Goal: Task Accomplishment & Management: Manage account settings

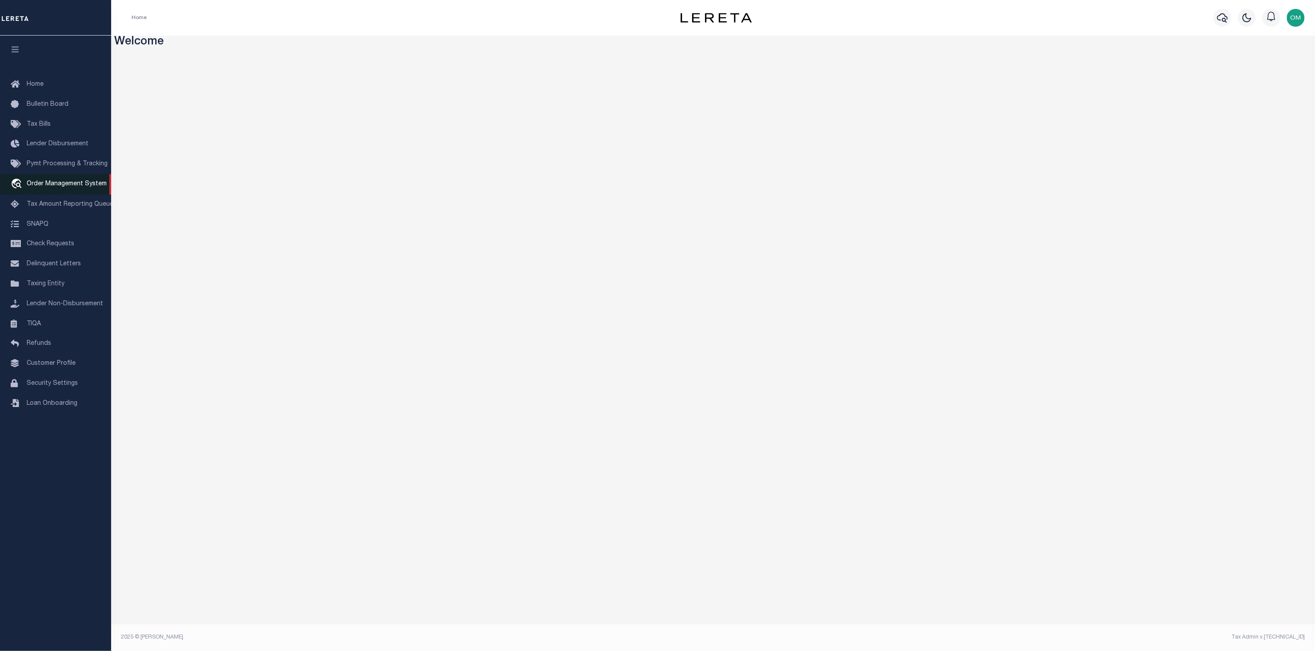
click at [69, 183] on span "Order Management System" at bounding box center [67, 184] width 80 height 6
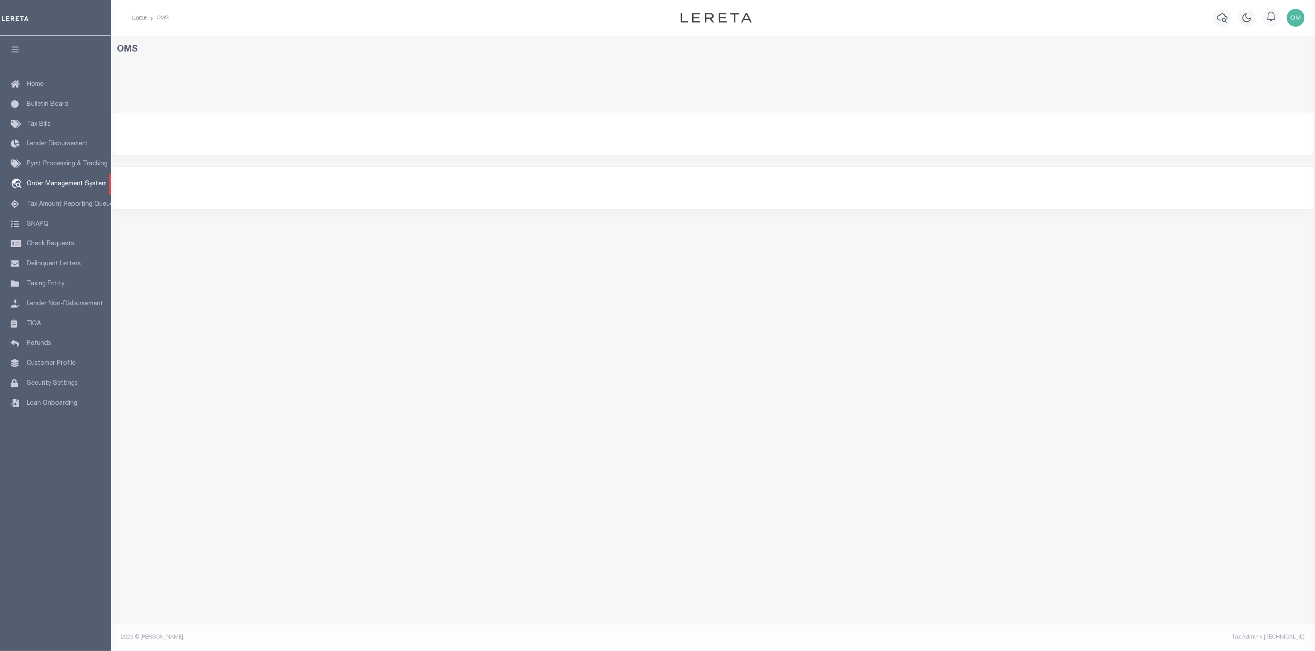
select select
select select "200"
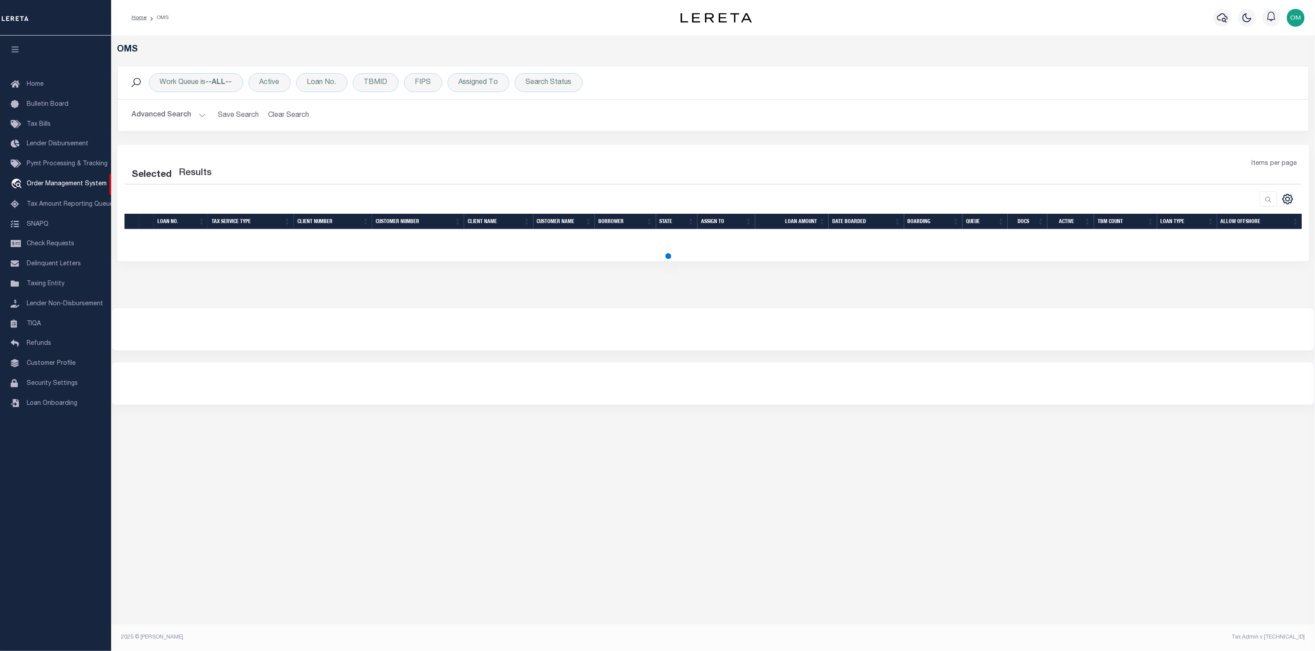
select select "200"
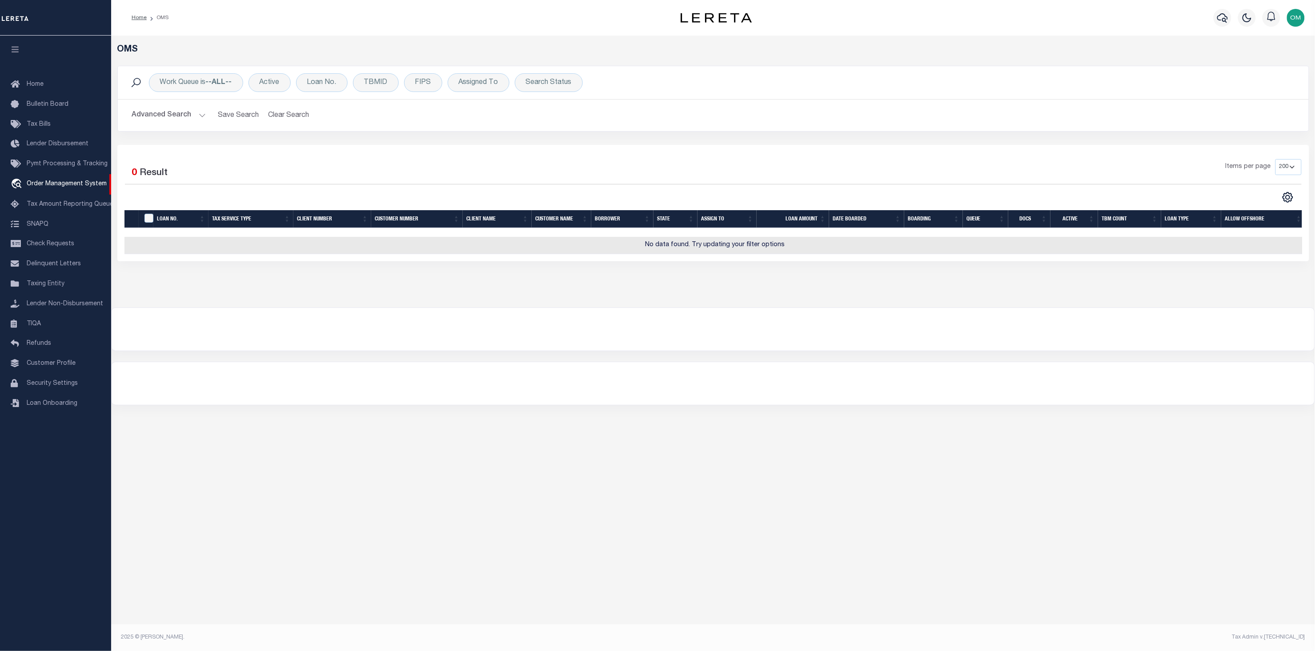
click at [203, 114] on button "Advanced Search" at bounding box center [169, 115] width 74 height 17
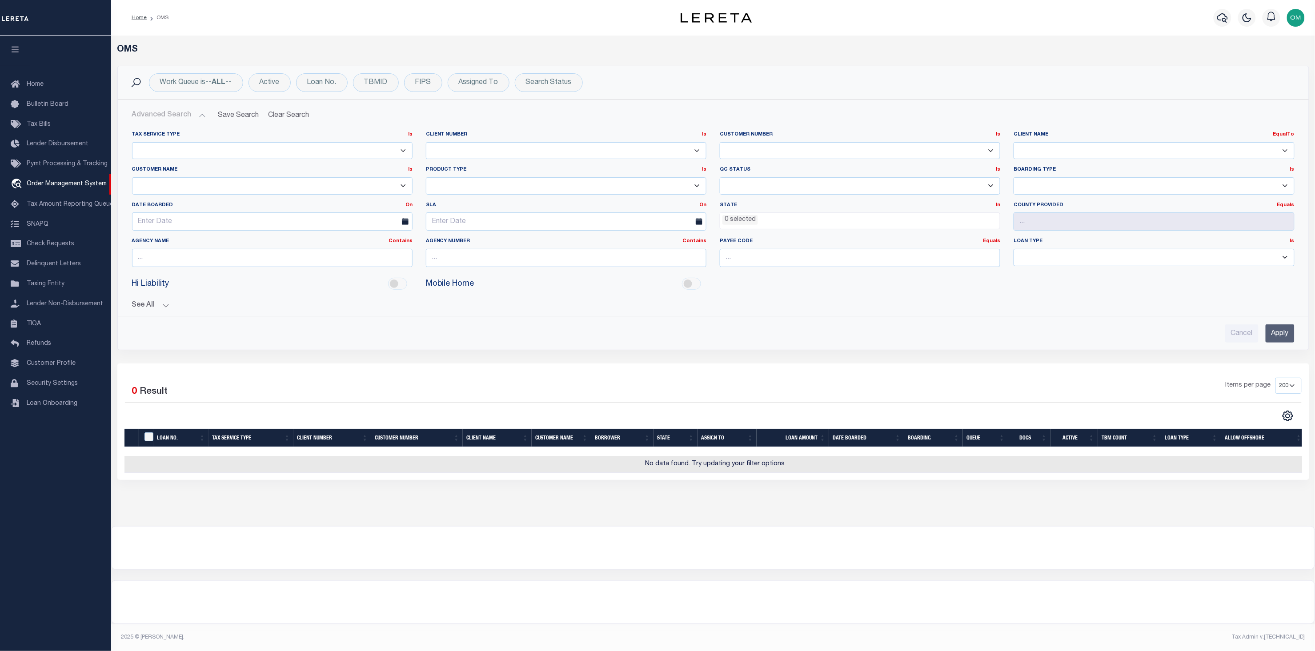
click at [1273, 330] on input "Apply" at bounding box center [1279, 333] width 29 height 18
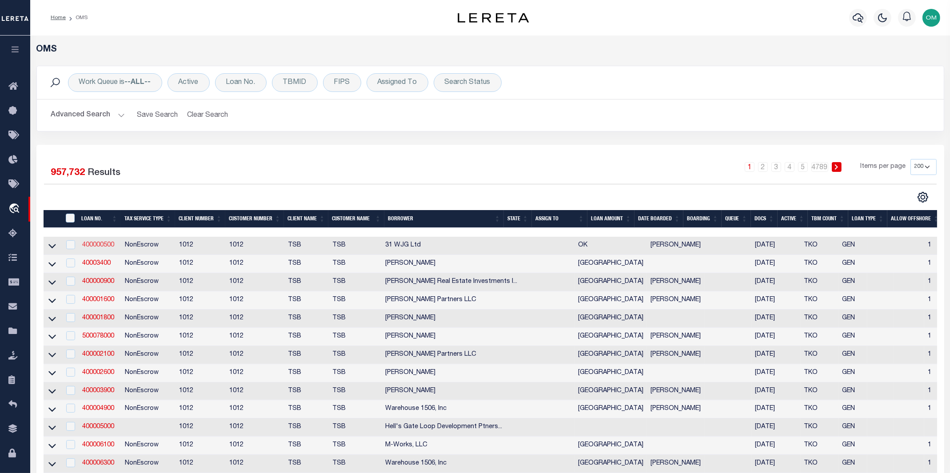
click at [102, 248] on link "400000500" at bounding box center [98, 245] width 32 height 6
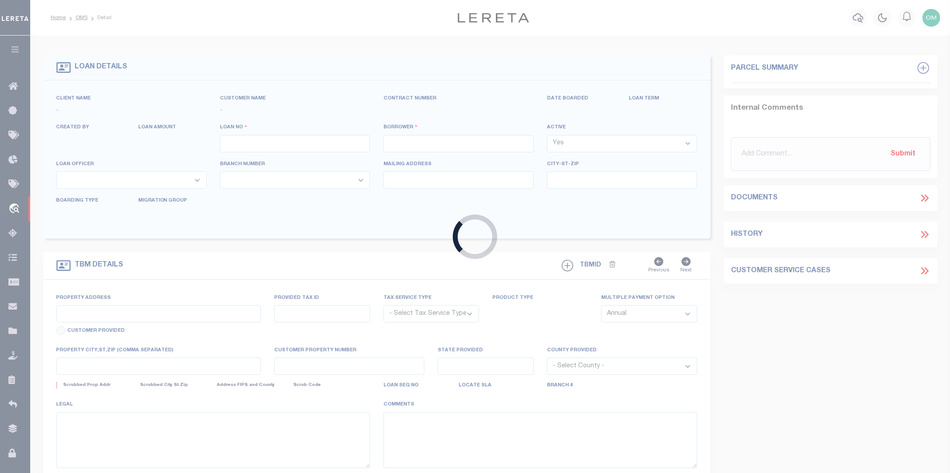
type input "400000500"
type input "31 WJG Ltd"
select select "False"
select select
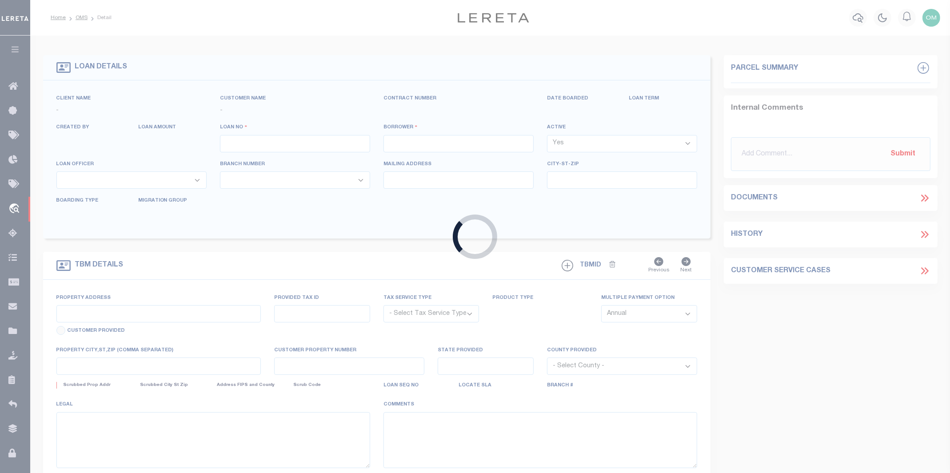
select select "NonEscrow"
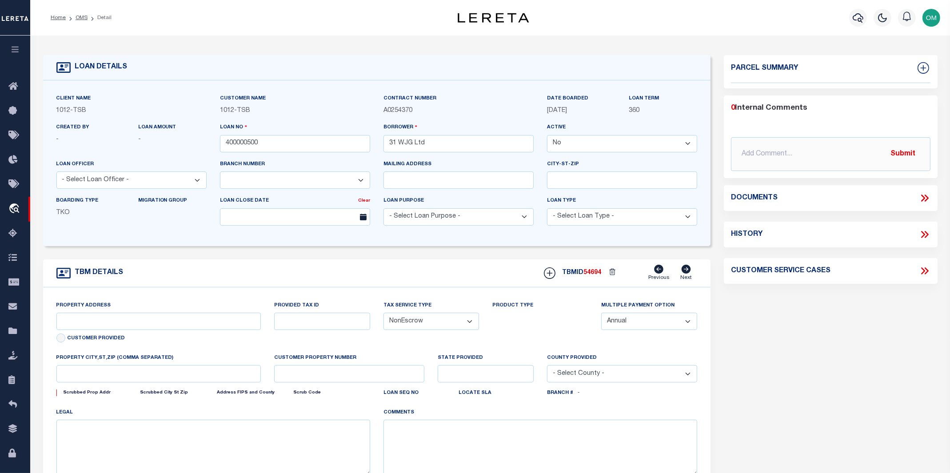
select select "4117"
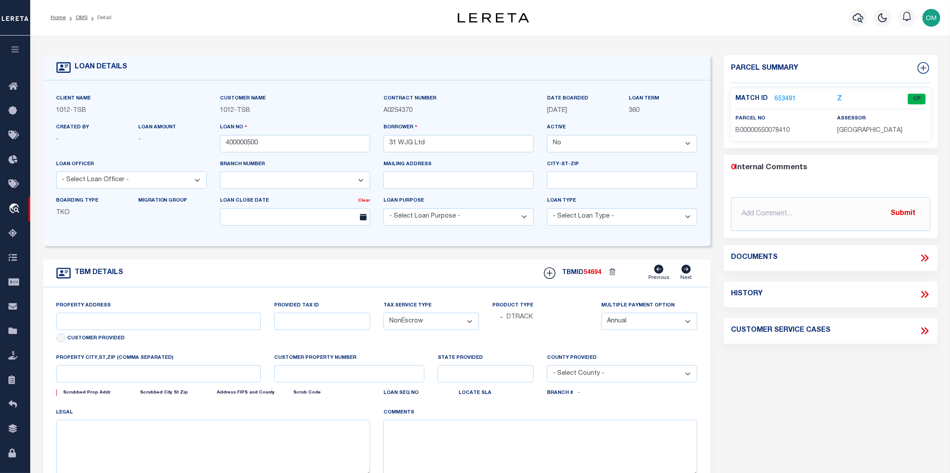
type input "3314 Memorial"
select select
type input "Tulsa OK 74115"
type input "OK"
select select "Tulsa"
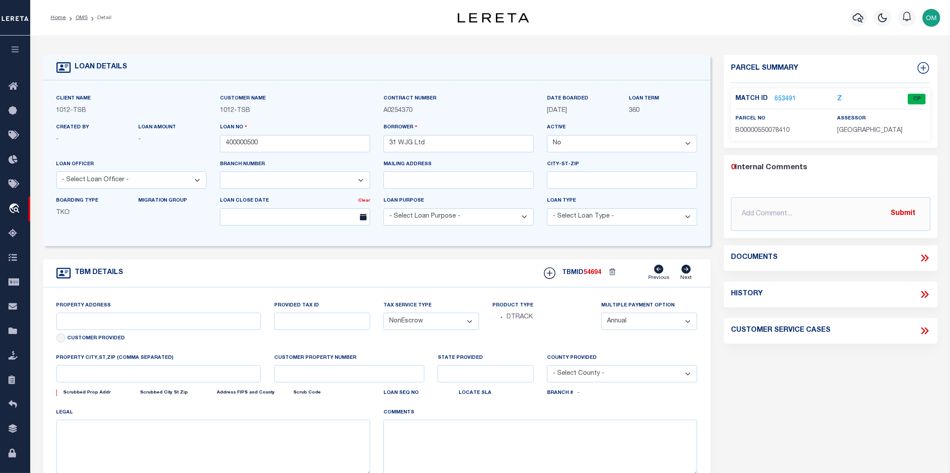
type textarea "Airplane Hanger"
click at [785, 97] on link "653491" at bounding box center [785, 99] width 21 height 9
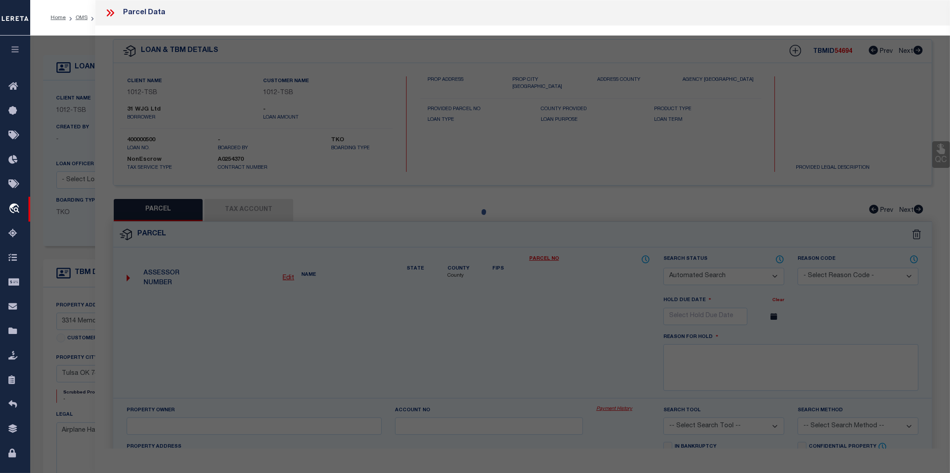
checkbox input "false"
select select "CP"
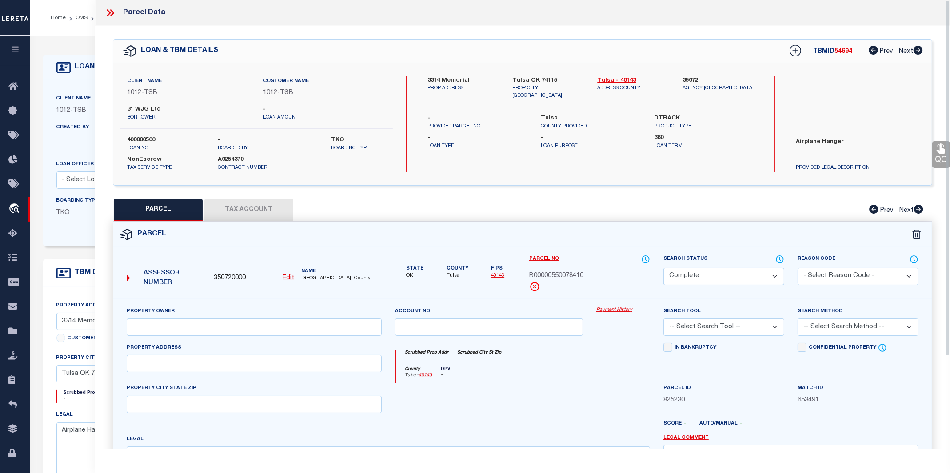
click at [238, 212] on button "Tax Account" at bounding box center [248, 210] width 89 height 22
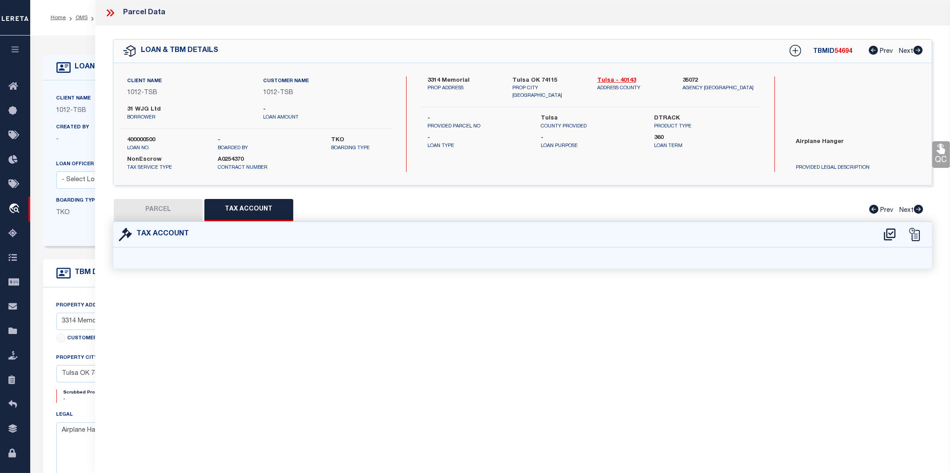
select select "100"
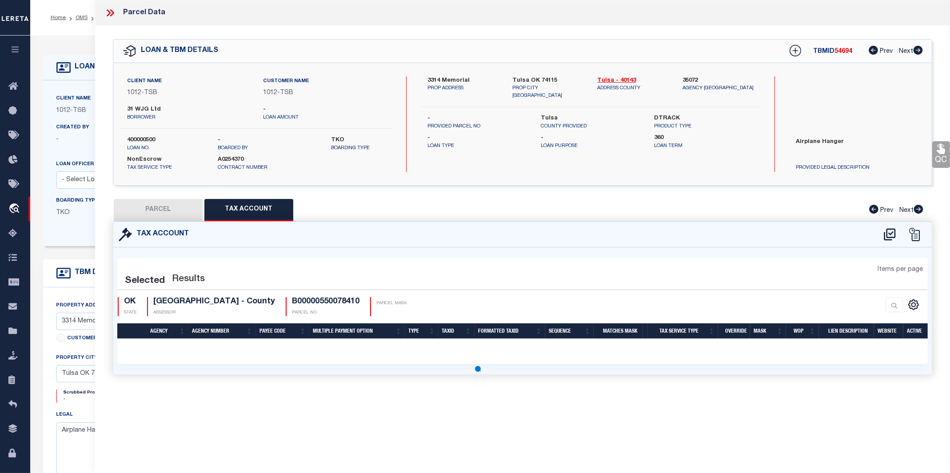
select select "100"
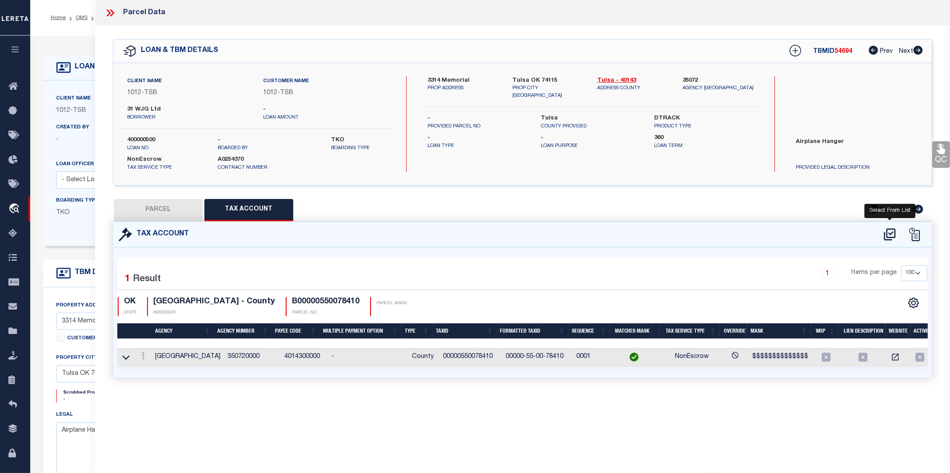
click at [893, 232] on icon at bounding box center [890, 235] width 15 height 14
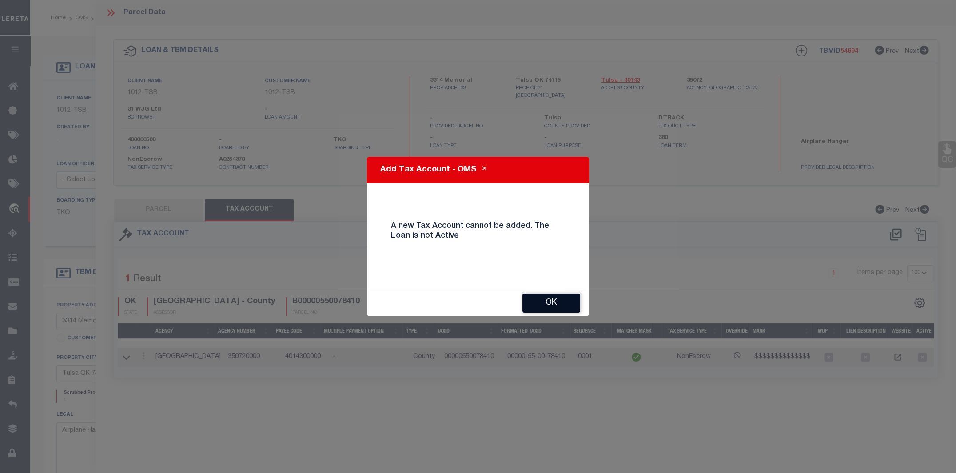
click at [551, 302] on button "OK" at bounding box center [552, 303] width 58 height 19
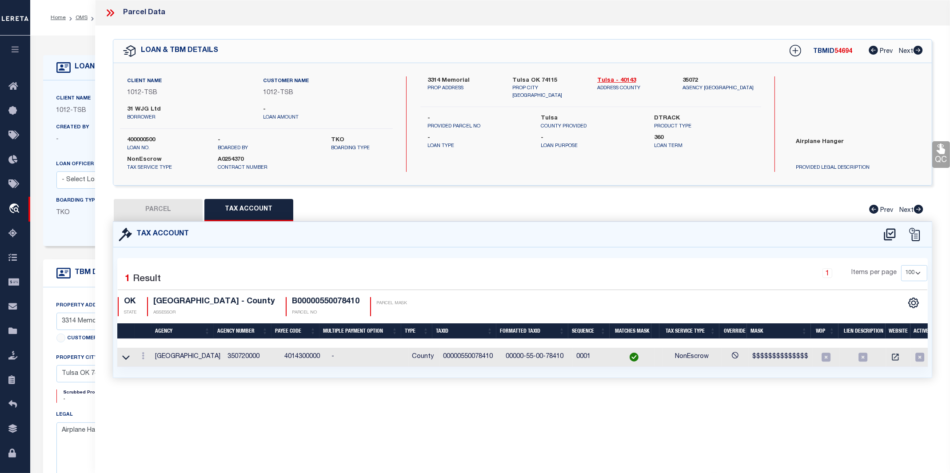
click at [108, 12] on icon at bounding box center [110, 13] width 12 height 12
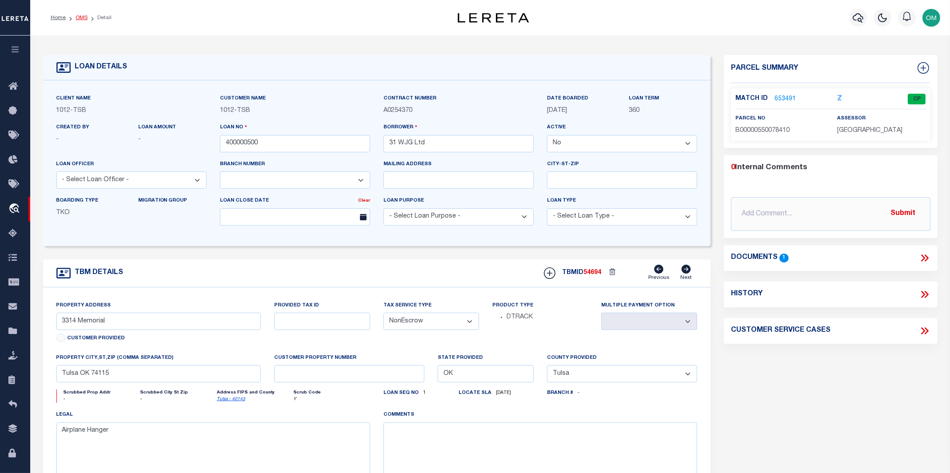
click at [84, 16] on link "OMS" at bounding box center [82, 17] width 12 height 5
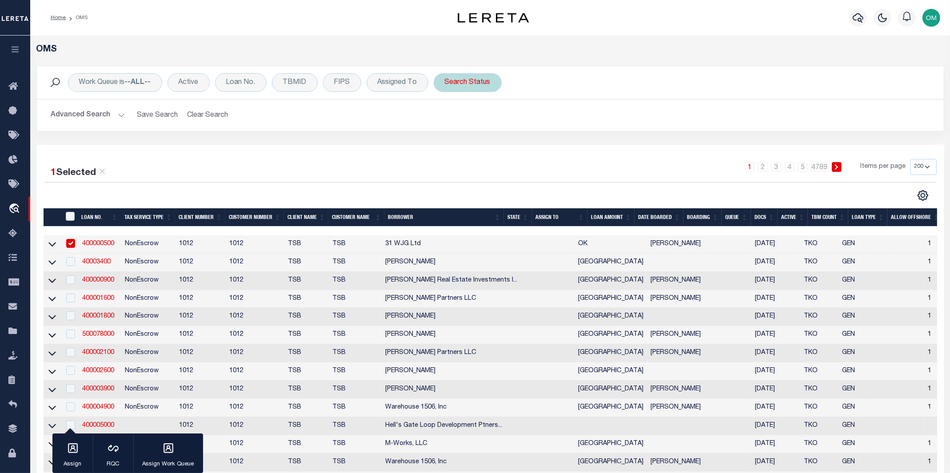
click at [471, 82] on div "Search Status" at bounding box center [468, 82] width 68 height 19
click at [484, 129] on select "Automated Search Bad Parcel Complete Duplicate Parcel High Dollar Reporting In …" at bounding box center [510, 126] width 131 height 17
select select "CP"
click at [445, 118] on select "Automated Search Bad Parcel Complete Duplicate Parcel High Dollar Reporting In …" at bounding box center [510, 126] width 131 height 17
click at [544, 144] on div "Cancel Apply" at bounding box center [510, 145] width 131 height 15
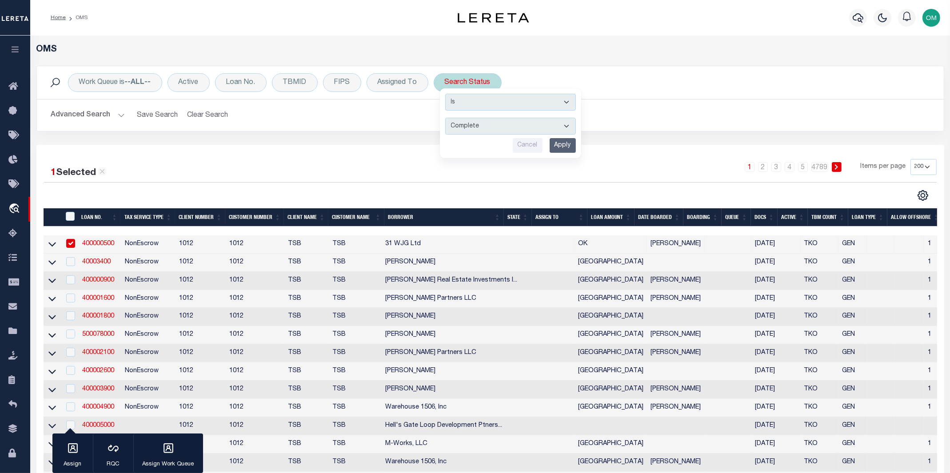
click at [559, 143] on input "Apply" at bounding box center [563, 145] width 26 height 15
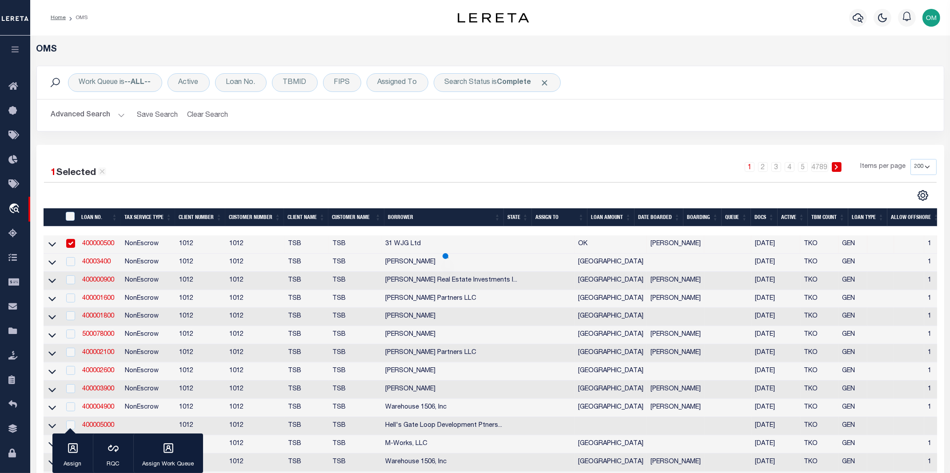
click at [195, 72] on div "Work Queue is --ALL-- Active Loan No. TBMID FIPS Assigned To Search Status is C…" at bounding box center [490, 82] width 907 height 33
click at [196, 78] on div "Active" at bounding box center [189, 82] width 42 height 19
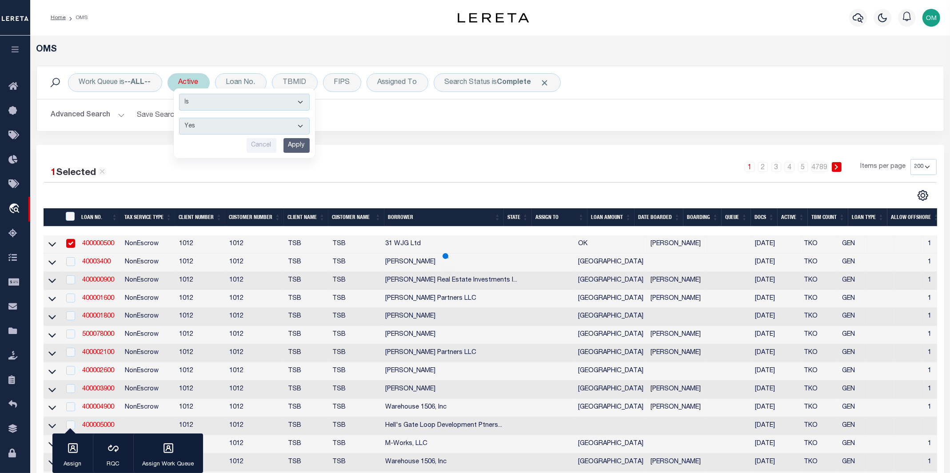
click at [206, 124] on select "Yes No" at bounding box center [244, 126] width 131 height 17
click at [180, 118] on select "Yes No" at bounding box center [244, 126] width 131 height 17
click at [302, 144] on input "Apply" at bounding box center [297, 145] width 26 height 15
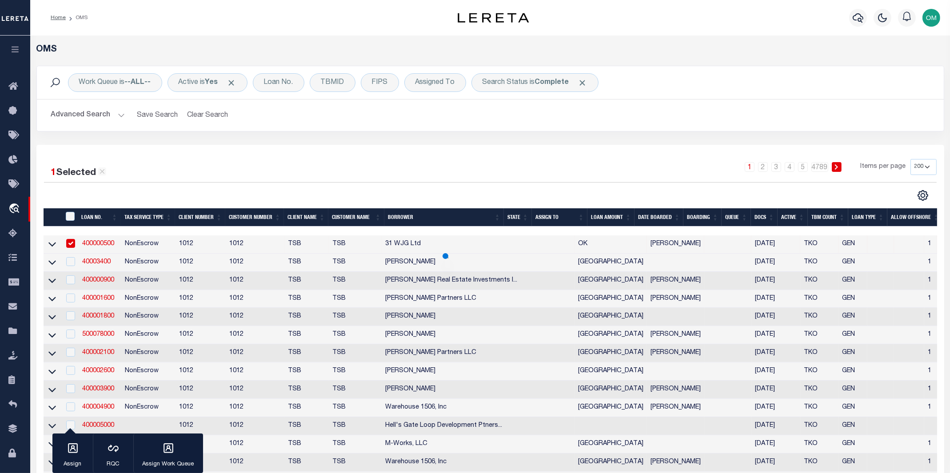
click at [68, 242] on input "checkbox" at bounding box center [70, 243] width 9 height 9
checkbox input "false"
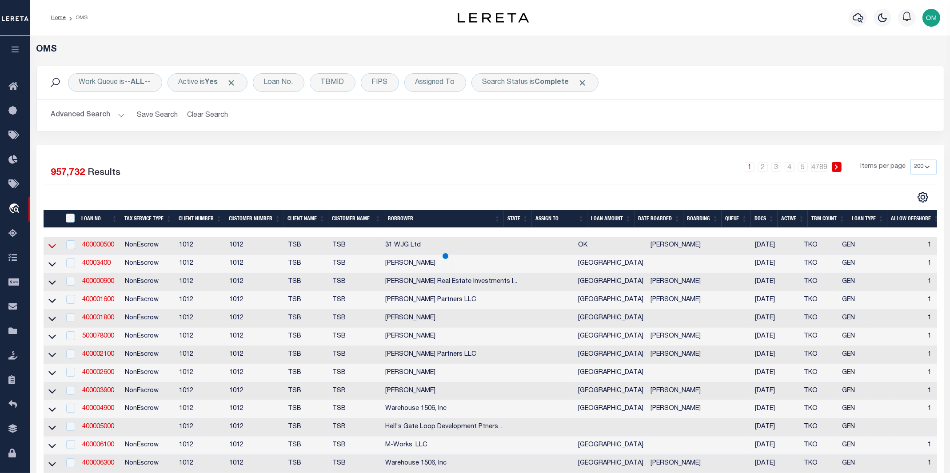
click at [54, 248] on icon at bounding box center [52, 245] width 8 height 9
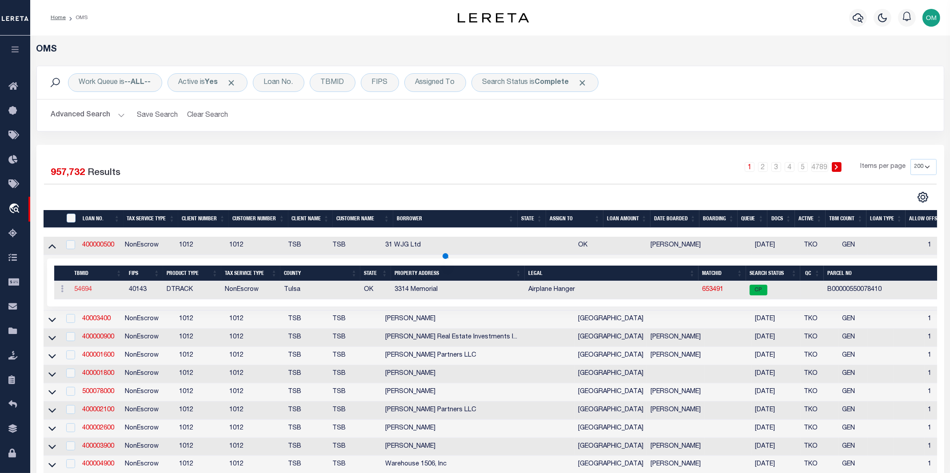
click at [80, 290] on link "54694" at bounding box center [83, 290] width 18 height 6
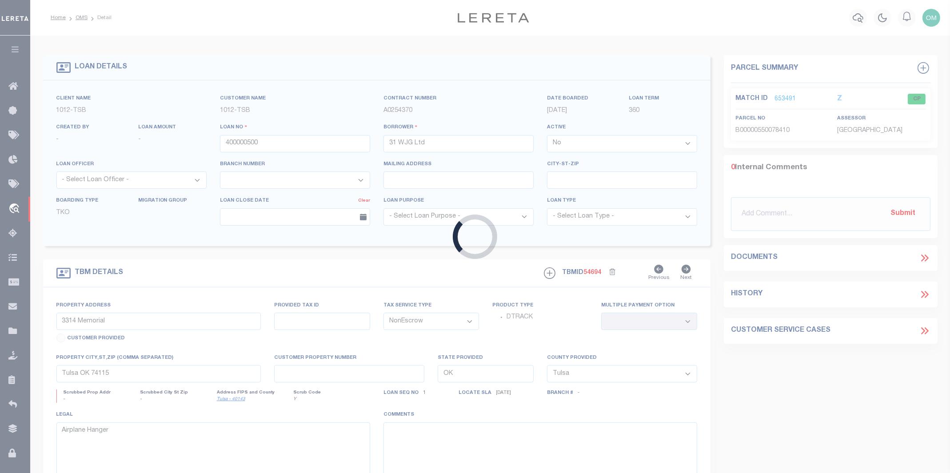
select select "4117"
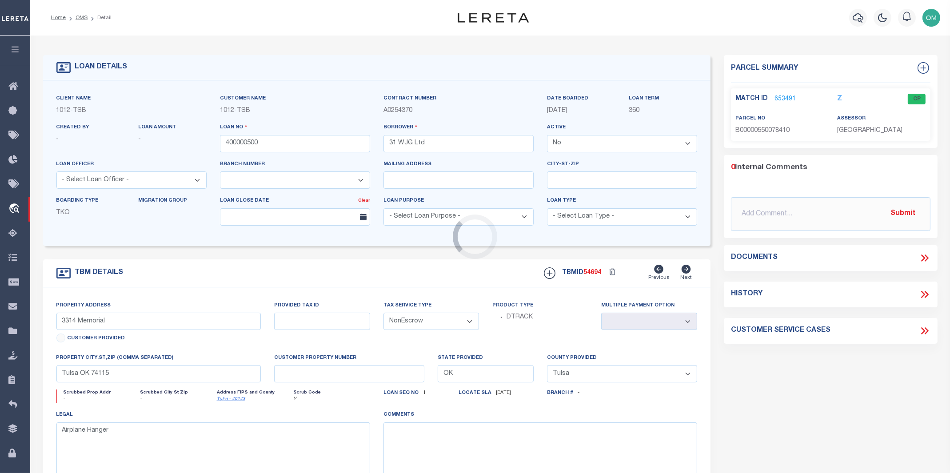
select select
type textarea "Airplane Hanger"
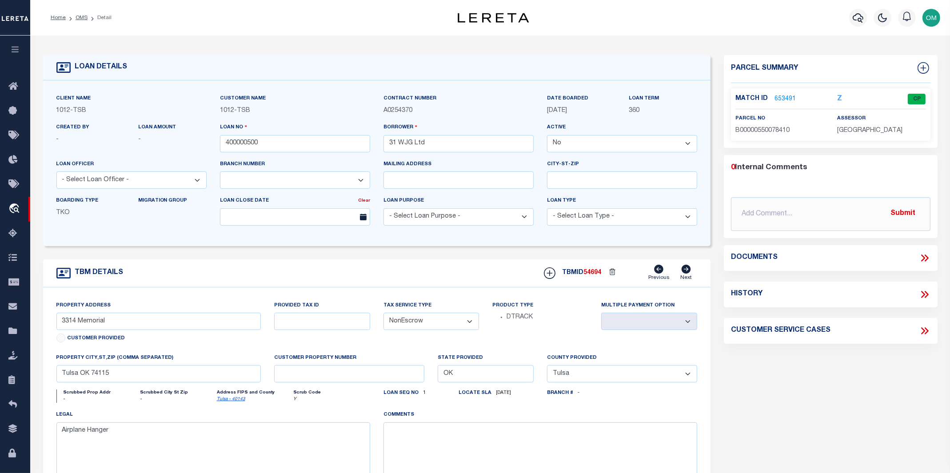
click at [593, 146] on select "Yes No" at bounding box center [622, 143] width 150 height 17
select select "True"
click at [550, 136] on select "Yes No" at bounding box center [622, 143] width 150 height 17
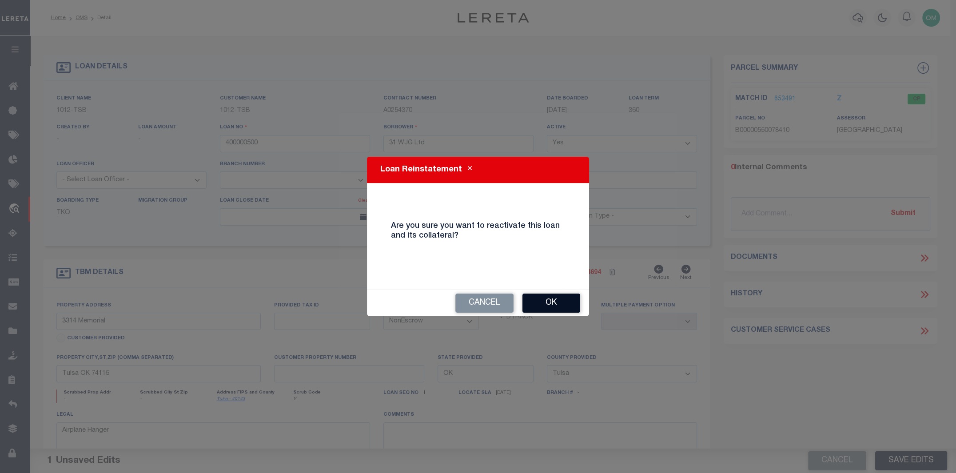
click at [560, 300] on button "Ok" at bounding box center [552, 303] width 58 height 19
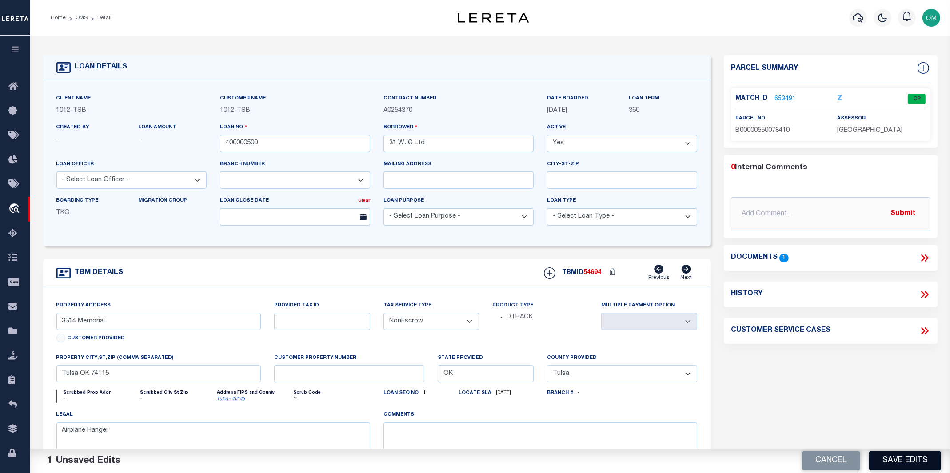
click at [910, 462] on button "Save Edits" at bounding box center [905, 461] width 72 height 19
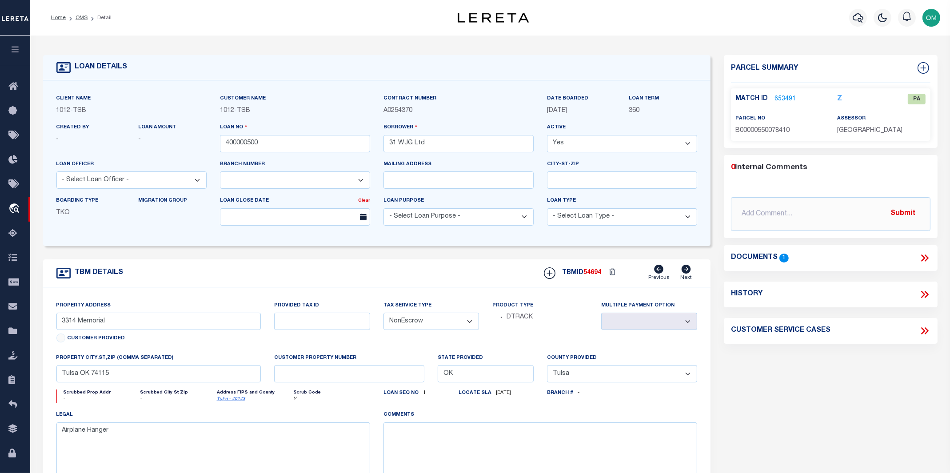
click at [784, 96] on link "653491" at bounding box center [785, 99] width 21 height 9
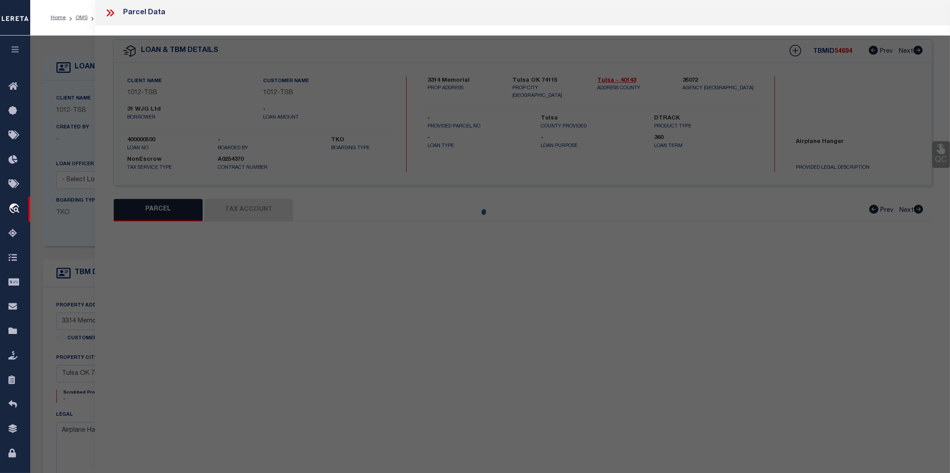
select select "AS"
checkbox input "false"
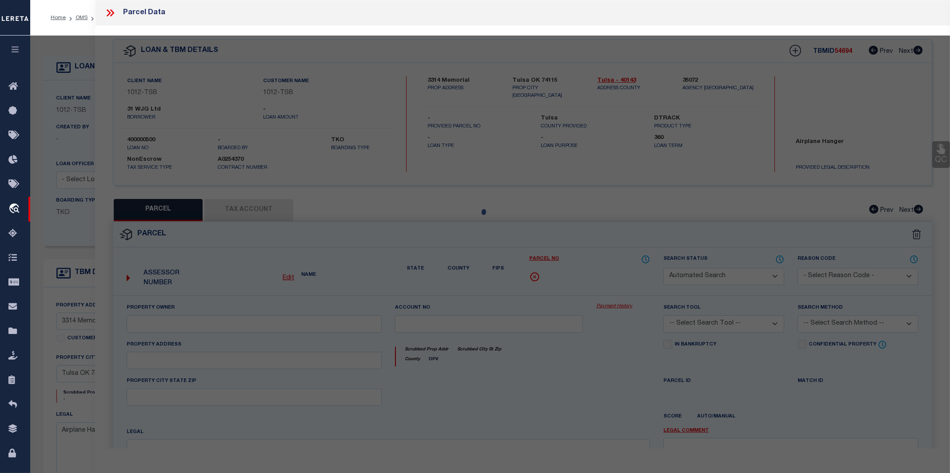
select select "PA"
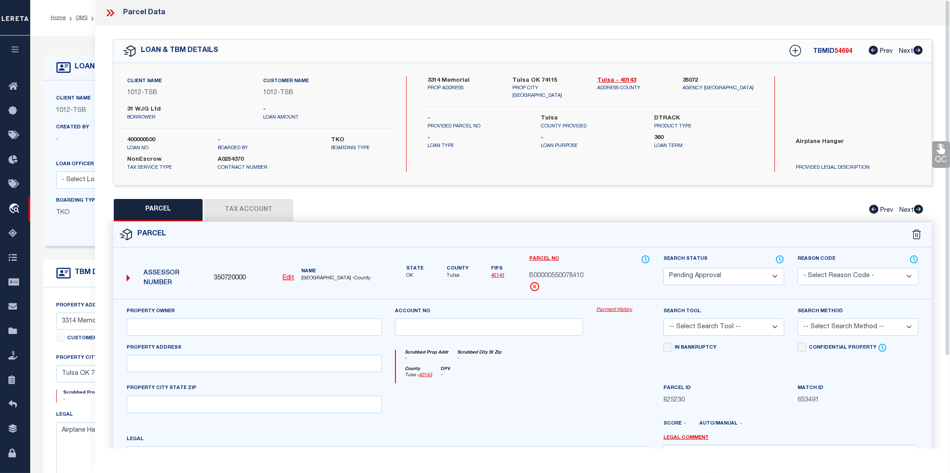
click at [236, 200] on button "Tax Account" at bounding box center [248, 210] width 89 height 22
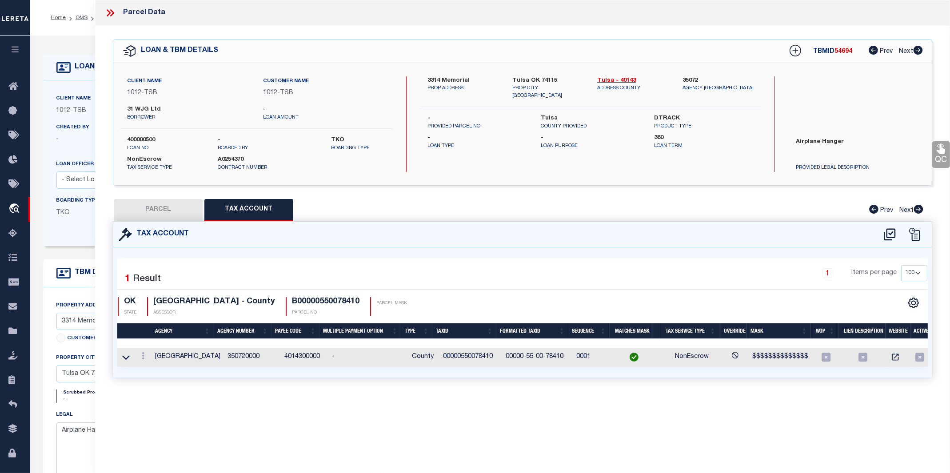
select select "100"
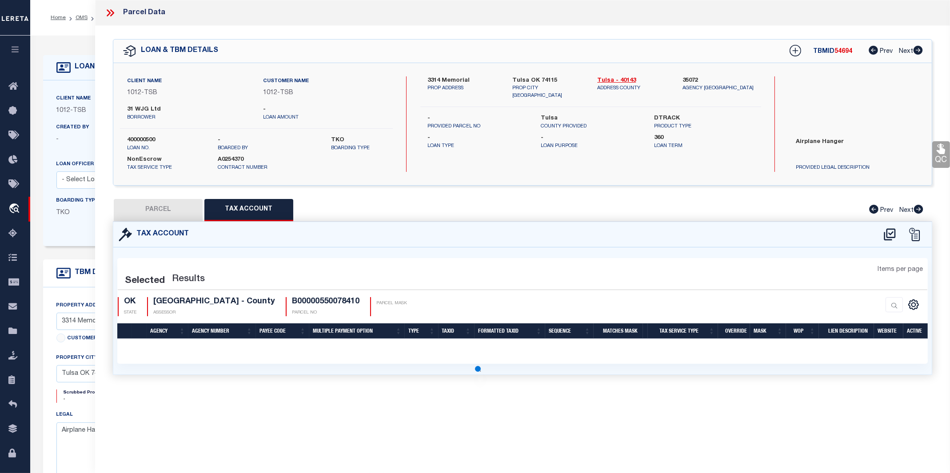
select select "100"
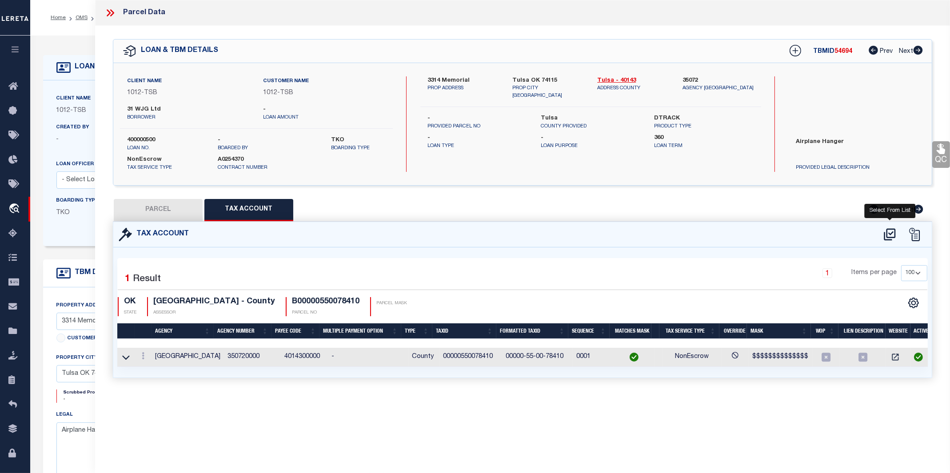
click at [888, 231] on icon at bounding box center [890, 235] width 15 height 14
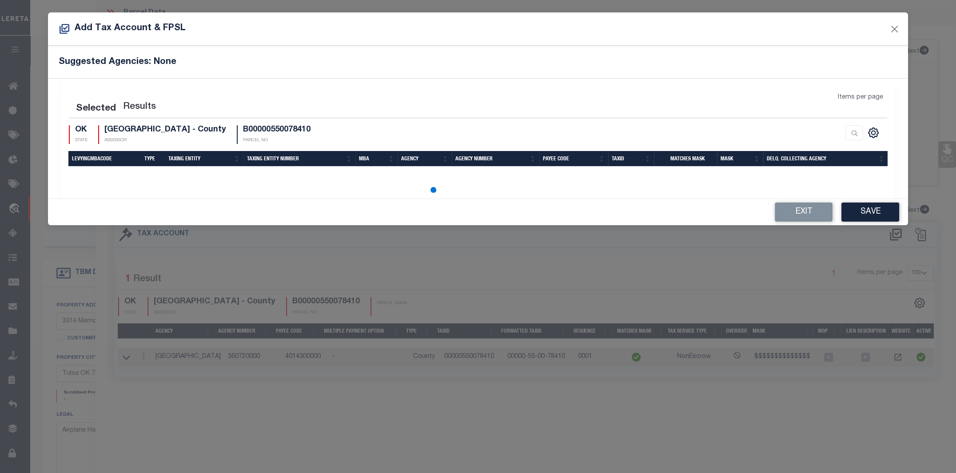
select select "100"
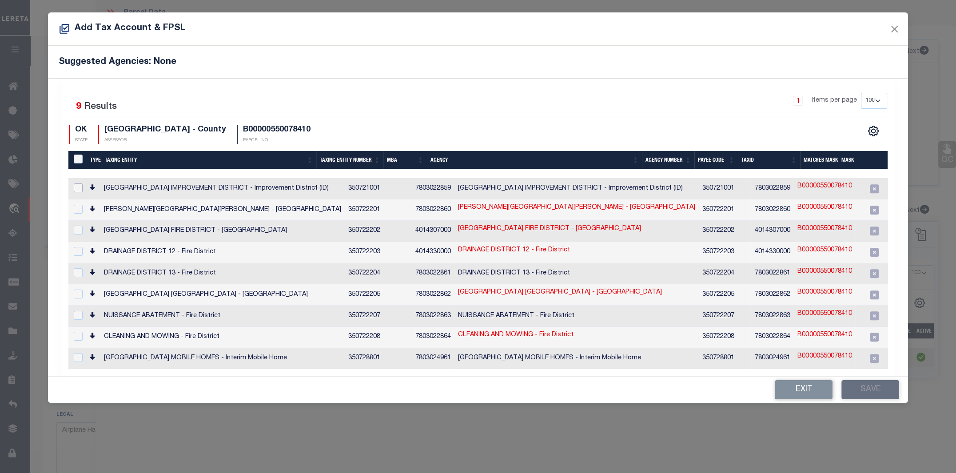
click at [80, 189] on input "checkbox" at bounding box center [78, 188] width 9 height 9
checkbox input "true"
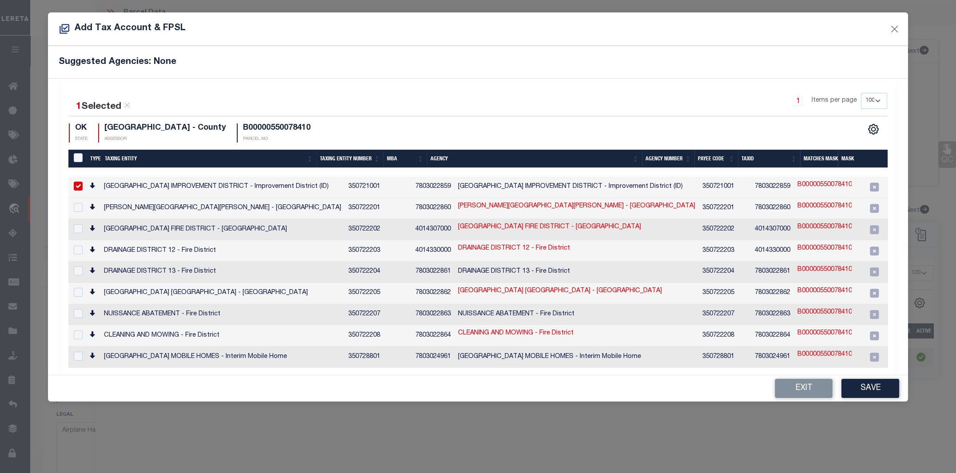
click at [798, 183] on link "B00000550078410" at bounding box center [825, 185] width 54 height 10
type input "B00000550078410"
type textarea "$$$$$$$$$$$$$$"
checkbox input "false"
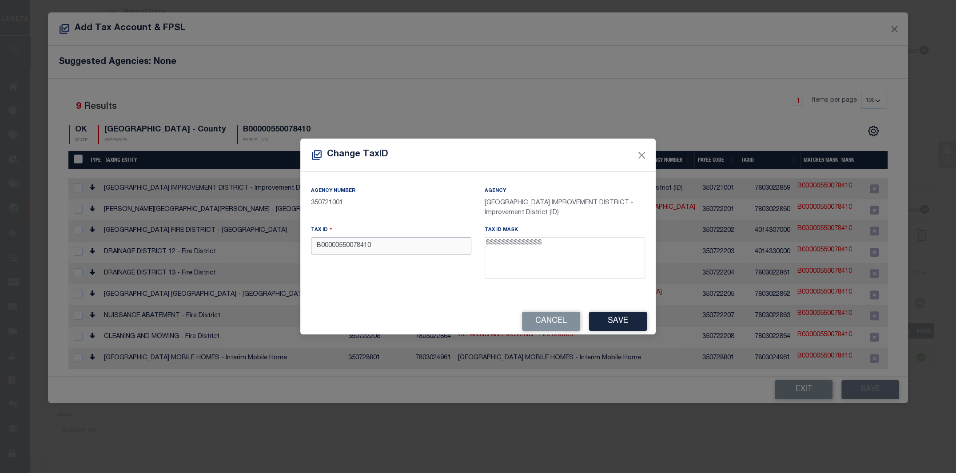
drag, startPoint x: 320, startPoint y: 248, endPoint x: 320, endPoint y: 270, distance: 21.8
click at [320, 249] on input "B00000550078410" at bounding box center [391, 245] width 160 height 17
type input "00000550078410"
click at [618, 320] on button "Save" at bounding box center [618, 321] width 58 height 19
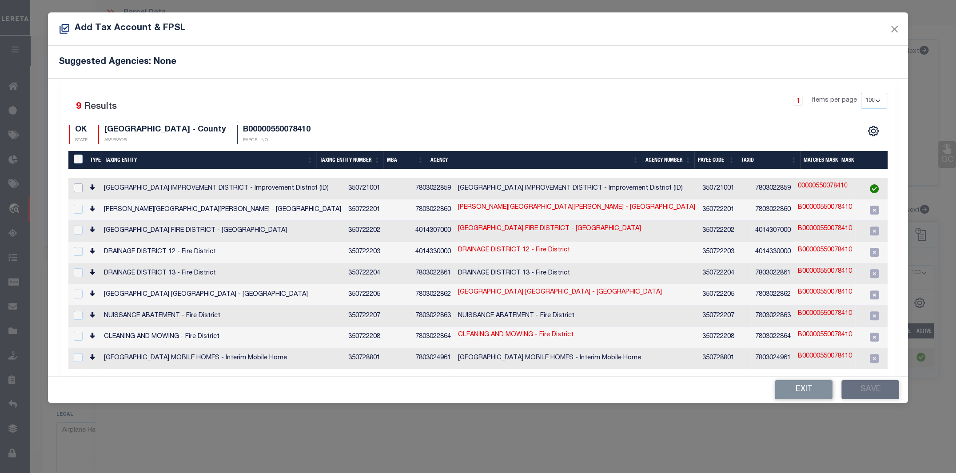
click at [74, 188] on input "checkbox" at bounding box center [78, 188] width 9 height 9
checkbox input "true"
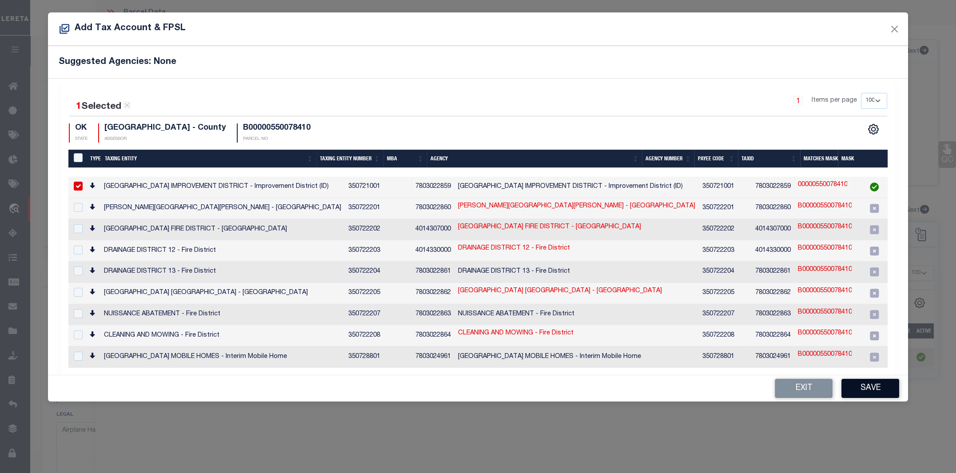
click at [868, 379] on button "Save" at bounding box center [871, 388] width 58 height 19
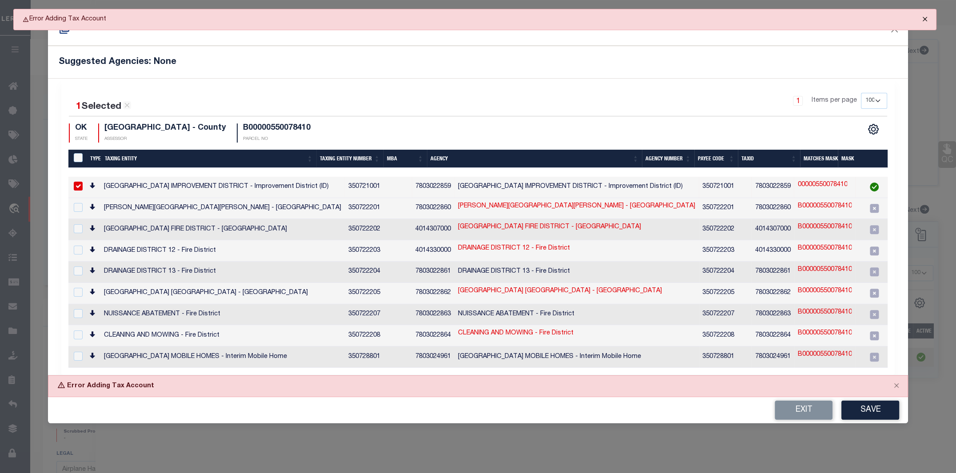
click at [924, 18] on button "Close" at bounding box center [925, 19] width 22 height 20
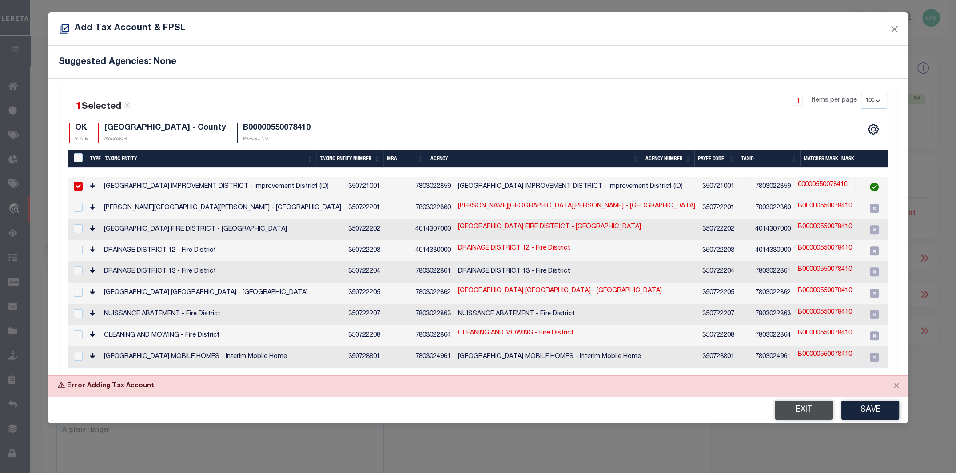
click at [797, 401] on button "Exit" at bounding box center [804, 410] width 58 height 19
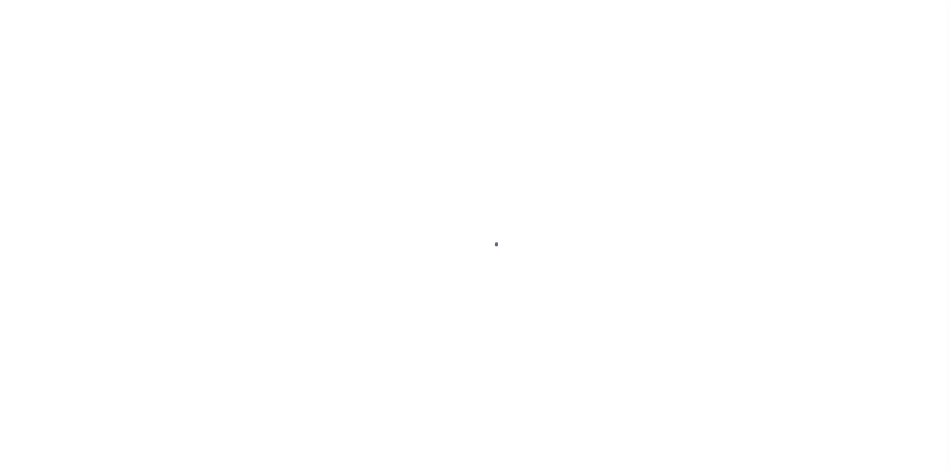
select select "False"
select select "NonEscrow"
select select "Tulsa"
select select "4117"
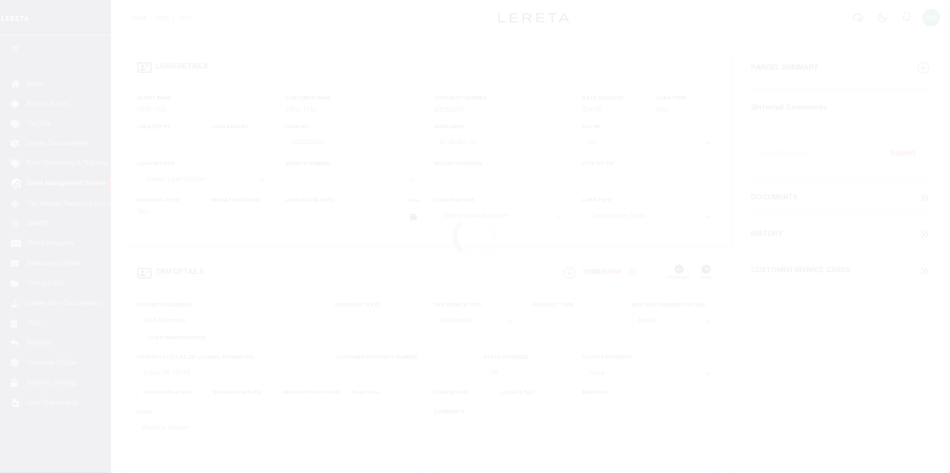
select select
type textarea "Airplane Hanger"
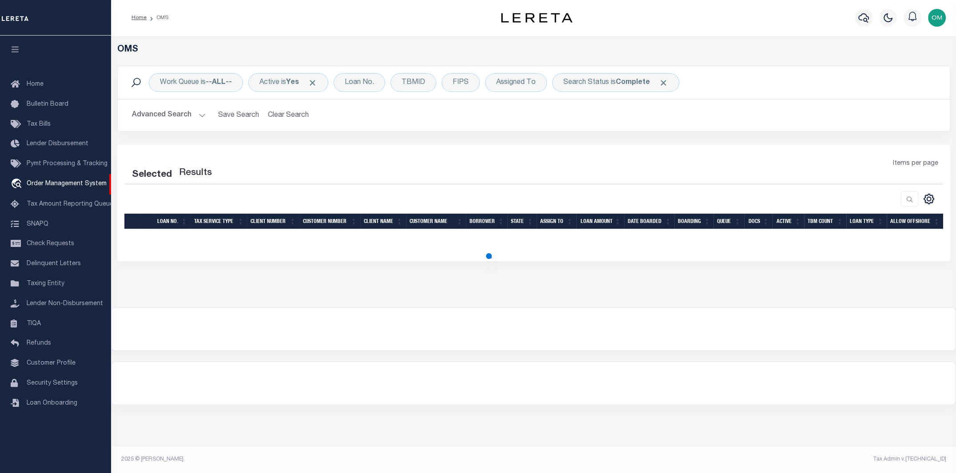
click at [200, 111] on button "Advanced Search" at bounding box center [169, 115] width 74 height 17
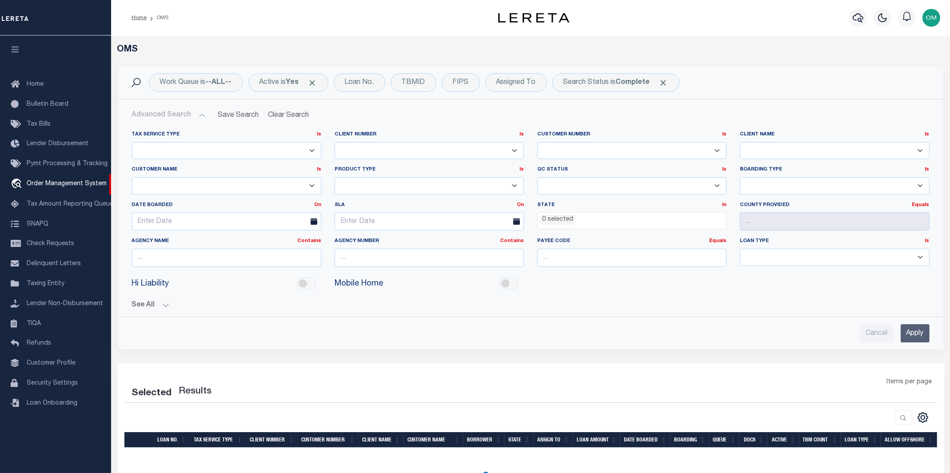
click at [630, 139] on div "Customer Number Is Is Contains 1011 1012 1013 1014 1019 1042 1049 1052 1053 105…" at bounding box center [631, 145] width 189 height 28
click at [636, 147] on select "1011 1012 1013 1014 1019 1042 1049 1052 1053 1055 1058 1061 1063 1064 1065 1069…" at bounding box center [631, 150] width 189 height 17
click at [463, 364] on div "Selected Results Items per page" at bounding box center [530, 422] width 827 height 116
select select "200"
